Goal: Task Accomplishment & Management: Manage account settings

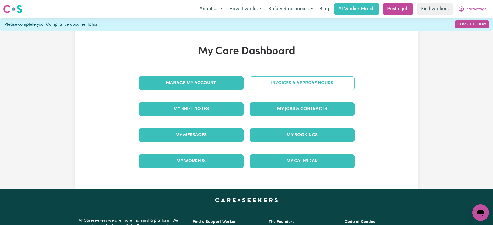
click at [284, 77] on link "Invoices & Approve Hours" at bounding box center [302, 82] width 105 height 13
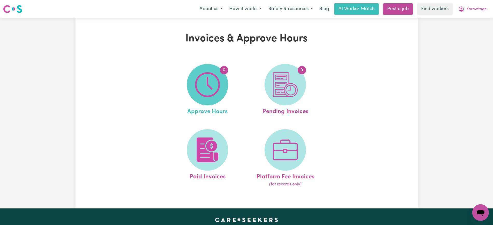
click at [212, 79] on img at bounding box center [207, 84] width 25 height 25
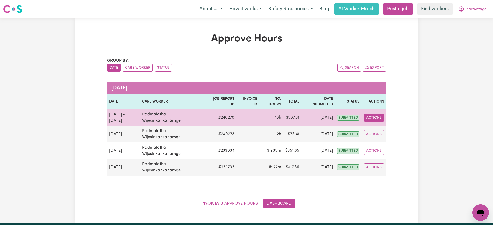
click at [376, 116] on button "Actions" at bounding box center [374, 118] width 20 height 8
click at [379, 129] on link "View Job Report" at bounding box center [386, 130] width 44 height 10
select select "pm"
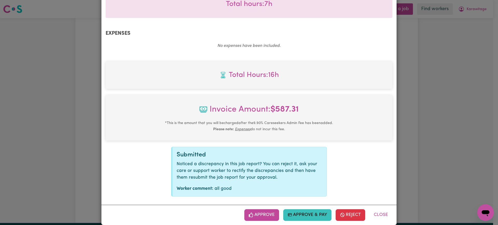
scroll to position [301, 0]
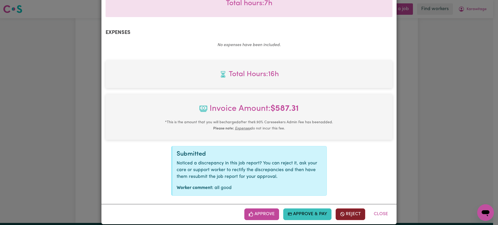
click at [351, 209] on button "Reject" at bounding box center [350, 214] width 30 height 11
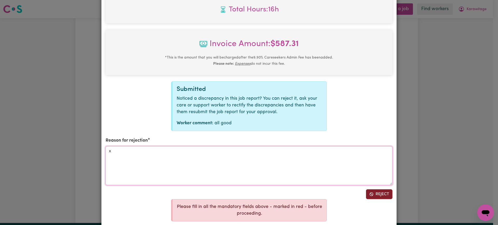
type textarea "x"
click at [374, 190] on button "Reject" at bounding box center [379, 195] width 26 height 10
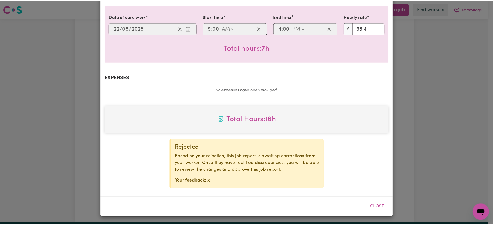
scroll to position [249, 0]
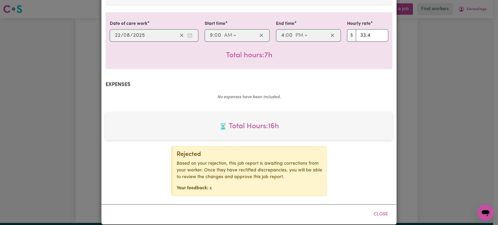
drag, startPoint x: 455, startPoint y: 65, endPoint x: 460, endPoint y: 42, distance: 23.8
click at [454, 65] on div "Job Report # 240270 - [PERSON_NAME] Summary Job report # 240270 Client name: Ka…" at bounding box center [249, 112] width 498 height 225
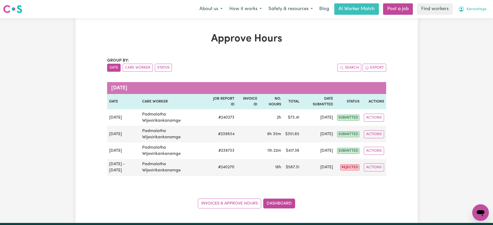
click at [473, 8] on span "Karawitage" at bounding box center [476, 9] width 20 height 6
click at [473, 27] on link "Logout" at bounding box center [469, 30] width 41 height 10
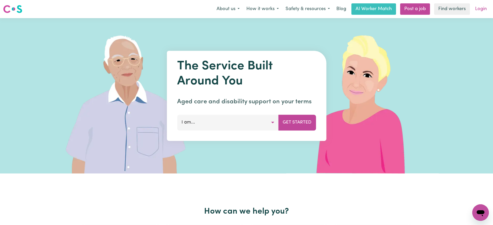
click at [481, 6] on link "Login" at bounding box center [481, 8] width 18 height 11
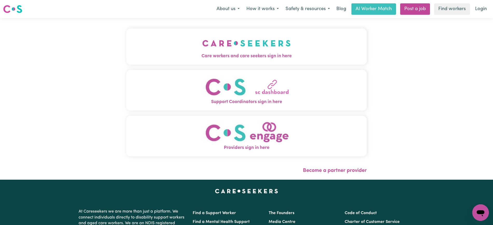
click at [328, 58] on span "Care workers and care seekers sign in here" at bounding box center [246, 56] width 240 height 7
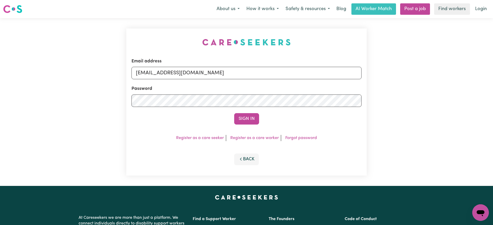
drag, startPoint x: 140, startPoint y: 39, endPoint x: 143, endPoint y: 39, distance: 2.9
click at [141, 39] on div "Email address [EMAIL_ADDRESS][DOMAIN_NAME] Password Sign In Register as a care …" at bounding box center [246, 102] width 247 height 168
drag, startPoint x: 162, startPoint y: 71, endPoint x: 438, endPoint y: 79, distance: 276.2
click at [438, 79] on div "Email address [EMAIL_ADDRESS][DOMAIN_NAME] Password Sign In Register as a care …" at bounding box center [246, 102] width 493 height 168
type input "superuser~[EMAIL_ADDRESS][DOMAIN_NAME]"
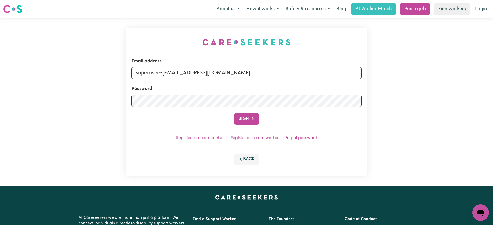
click at [234, 113] on button "Sign In" at bounding box center [246, 118] width 25 height 11
